Goal: Task Accomplishment & Management: Manage account settings

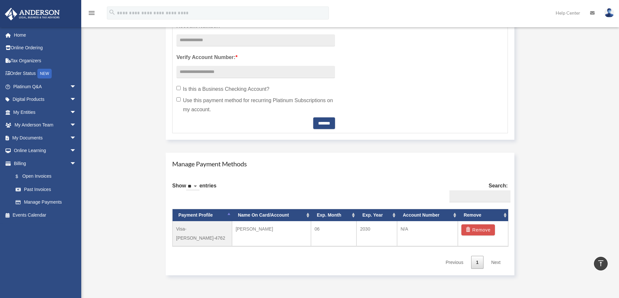
scroll to position [292, 0]
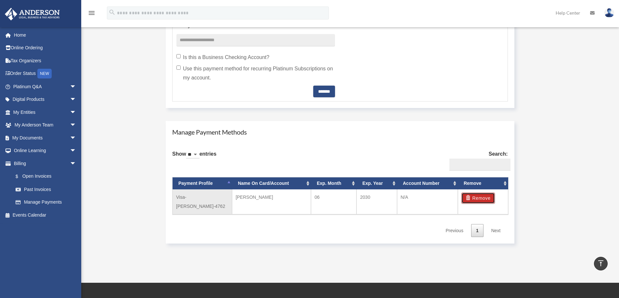
click at [474, 199] on button "Remove" at bounding box center [477, 198] width 33 height 11
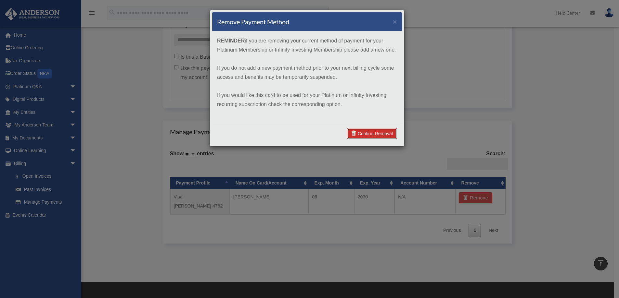
click at [386, 135] on link "Confirm Removal" at bounding box center [372, 133] width 50 height 11
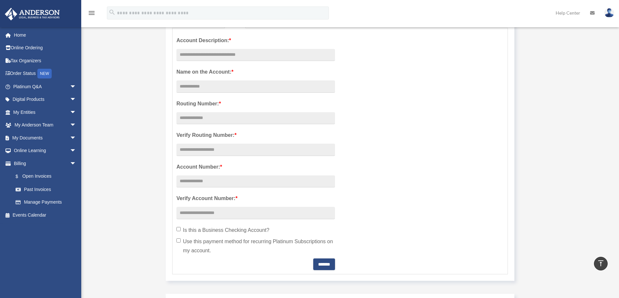
scroll to position [0, 0]
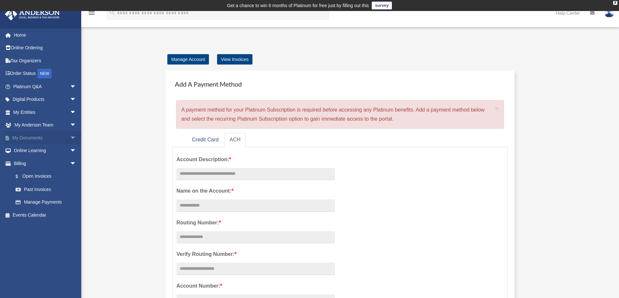
click at [21, 137] on link "My Documents arrow_drop_down" at bounding box center [46, 138] width 82 height 13
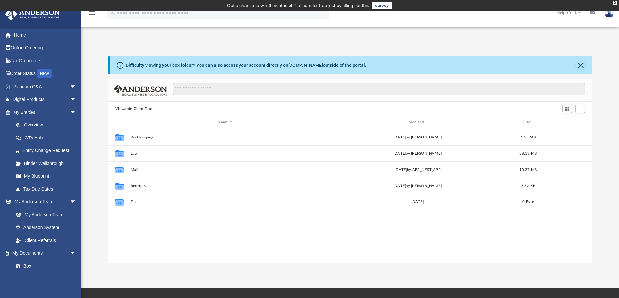
scroll to position [143, 479]
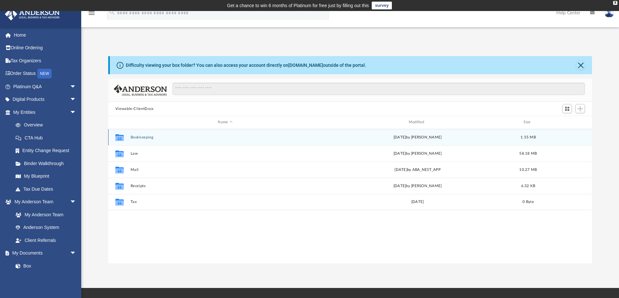
click at [120, 138] on icon "grid" at bounding box center [119, 137] width 8 height 7
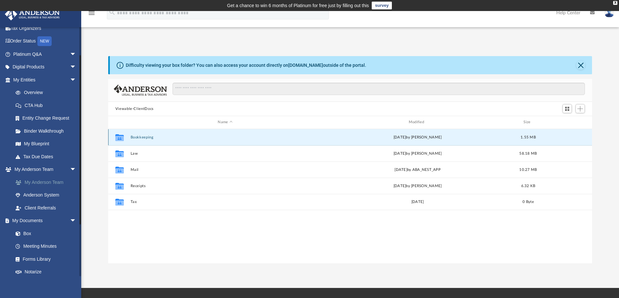
scroll to position [65, 0]
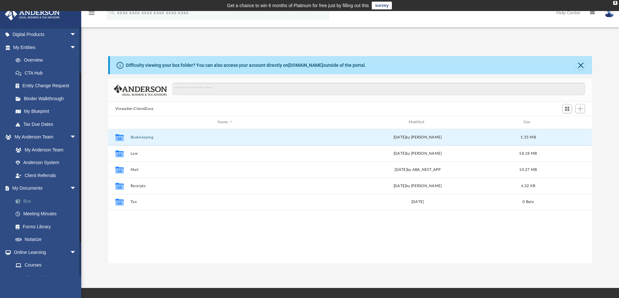
click at [26, 200] on link "Box" at bounding box center [47, 201] width 77 height 13
click at [119, 138] on icon "grid" at bounding box center [119, 138] width 8 height 5
click at [526, 139] on span "1.55 MB" at bounding box center [527, 137] width 15 height 4
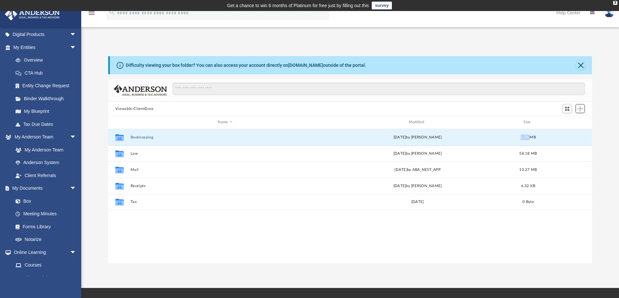
click at [580, 109] on span "Add" at bounding box center [580, 109] width 6 height 6
click at [567, 109] on span "Switch to Grid View" at bounding box center [567, 109] width 6 height 6
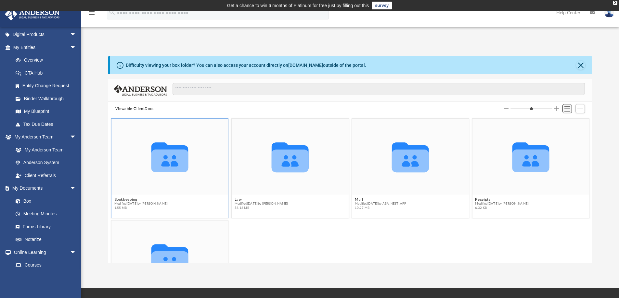
scroll to position [143, 479]
click at [581, 109] on span "Add" at bounding box center [580, 109] width 6 height 6
click at [568, 110] on span "Switch to List View" at bounding box center [567, 109] width 6 height 6
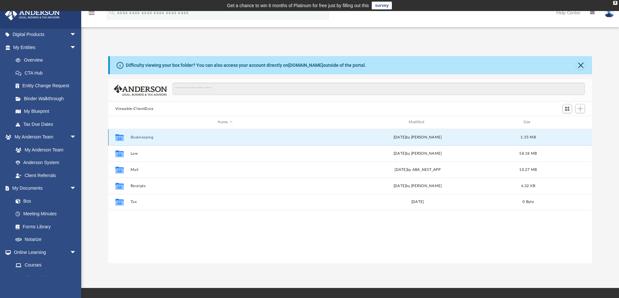
click at [122, 138] on icon "grid" at bounding box center [119, 138] width 8 height 5
click at [222, 121] on div "Name" at bounding box center [225, 123] width 190 height 6
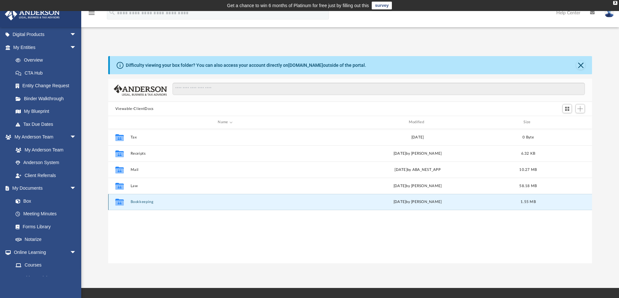
click at [119, 201] on icon "grid" at bounding box center [119, 203] width 8 height 5
drag, startPoint x: 134, startPoint y: 202, endPoint x: 120, endPoint y: 203, distance: 14.3
click at [120, 203] on icon "grid" at bounding box center [119, 203] width 8 height 5
click at [25, 202] on link "Box" at bounding box center [47, 201] width 77 height 13
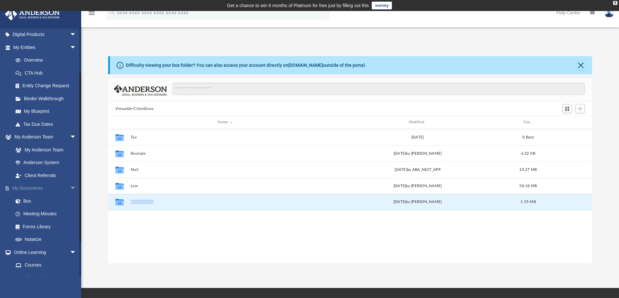
click at [31, 188] on link "My Documents arrow_drop_down" at bounding box center [46, 188] width 82 height 13
click at [70, 188] on span "arrow_drop_down" at bounding box center [76, 188] width 13 height 13
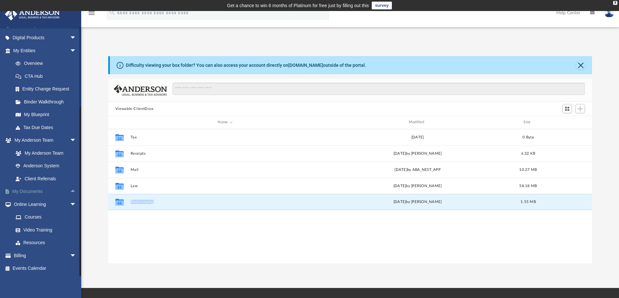
scroll to position [62, 0]
click at [580, 109] on span "Add" at bounding box center [580, 109] width 6 height 6
click at [566, 133] on li "New Folder" at bounding box center [570, 132] width 21 height 7
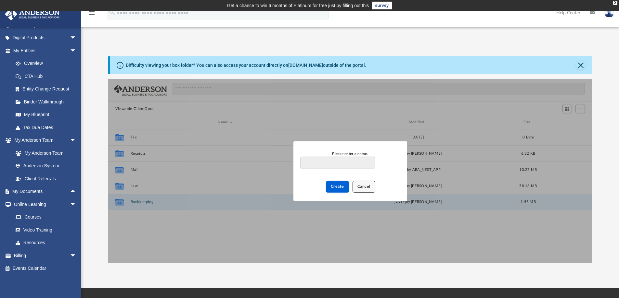
click at [364, 188] on span "Cancel" at bounding box center [363, 187] width 13 height 4
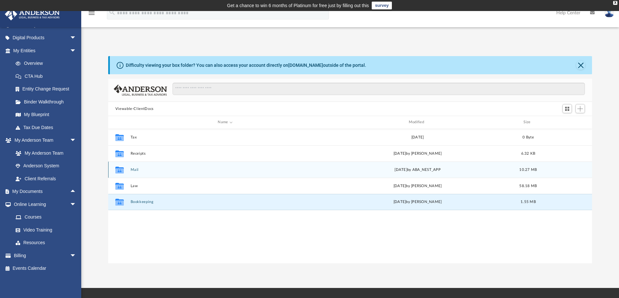
click at [117, 174] on icon "Collaborated Folder" at bounding box center [119, 170] width 10 height 10
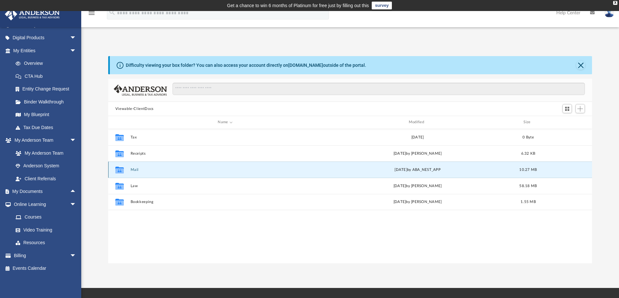
click at [118, 172] on icon "grid" at bounding box center [119, 170] width 8 height 7
click at [36, 63] on link "Overview" at bounding box center [47, 63] width 77 height 13
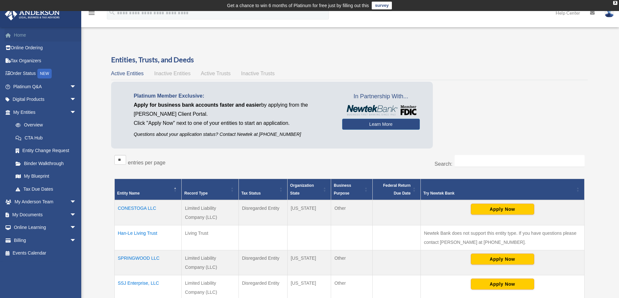
click at [23, 35] on link "Home" at bounding box center [46, 35] width 82 height 13
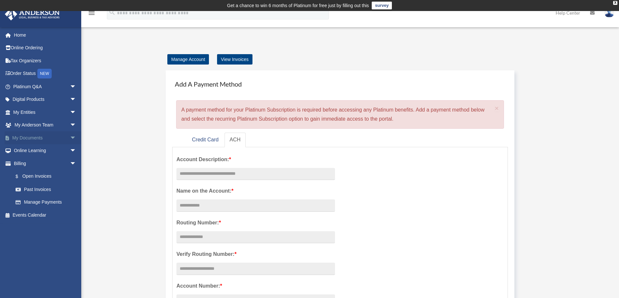
click at [33, 137] on link "My Documents arrow_drop_down" at bounding box center [46, 138] width 82 height 13
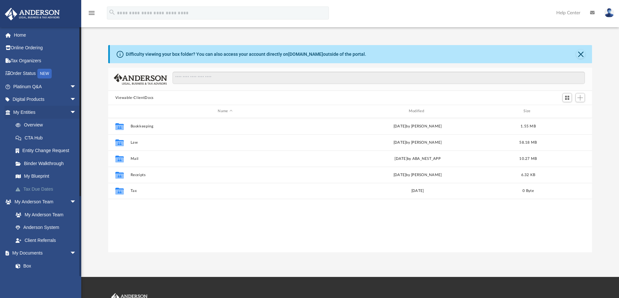
scroll to position [143, 479]
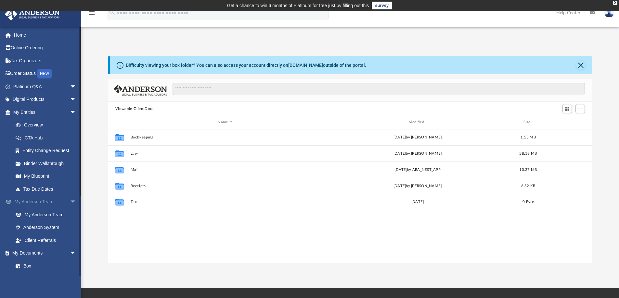
click at [47, 202] on link "My [PERSON_NAME] Team arrow_drop_down" at bounding box center [46, 202] width 82 height 13
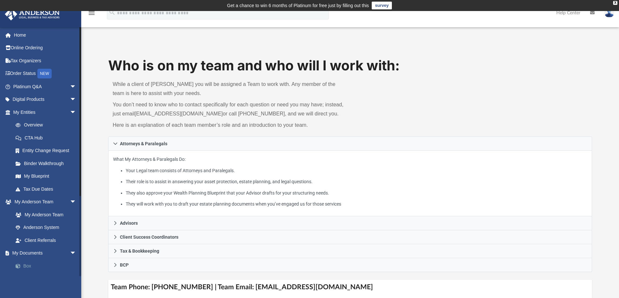
click at [27, 264] on link "Box" at bounding box center [47, 266] width 77 height 13
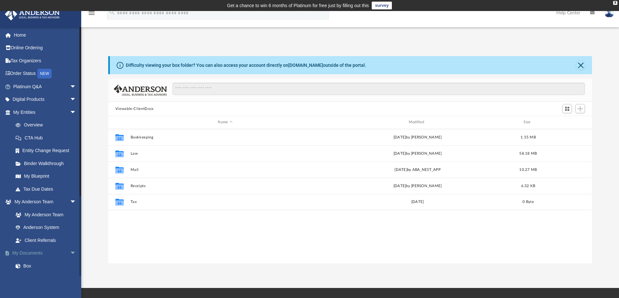
scroll to position [143, 479]
click at [580, 110] on span "Add" at bounding box center [580, 109] width 6 height 6
click at [570, 122] on li "Upload" at bounding box center [570, 122] width 21 height 7
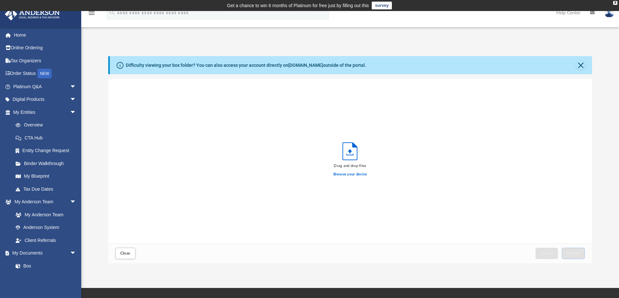
scroll to position [160, 479]
click at [347, 153] on icon "Upload" at bounding box center [350, 151] width 14 height 17
click at [352, 175] on label "Browse your device" at bounding box center [350, 175] width 34 height 6
click at [0, 0] on input "Browse your device" at bounding box center [0, 0] width 0 height 0
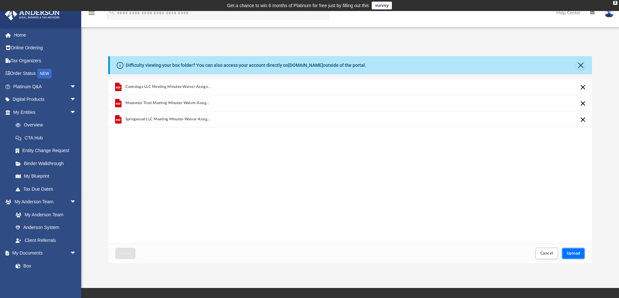
click at [576, 253] on span "Upload" at bounding box center [573, 254] width 14 height 4
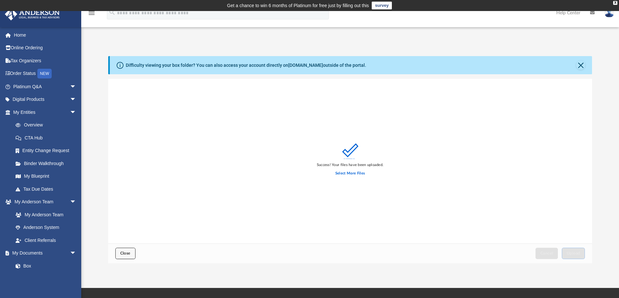
click at [126, 256] on span "Close" at bounding box center [125, 254] width 10 height 4
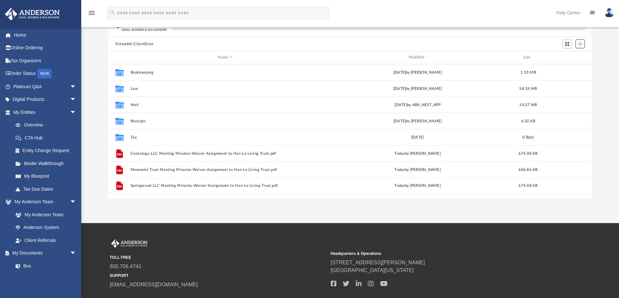
scroll to position [32, 0]
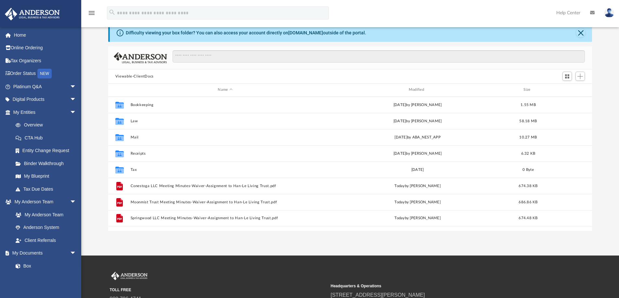
click at [612, 12] on img at bounding box center [609, 12] width 10 height 9
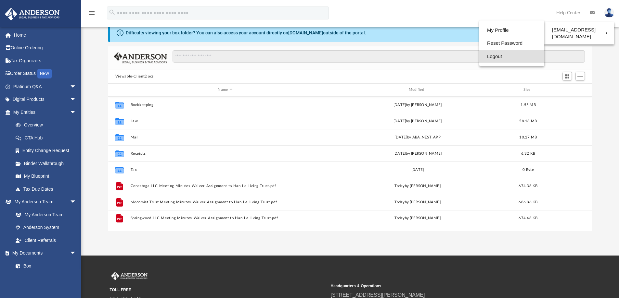
click at [495, 58] on link "Logout" at bounding box center [511, 56] width 65 height 13
